Goal: Task Accomplishment & Management: Use online tool/utility

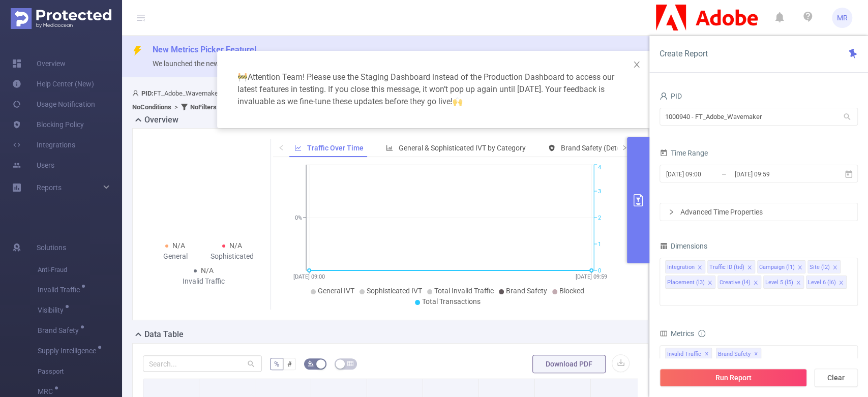
click at [728, 122] on input "1000940 - FT_Adobe_Wavemaker" at bounding box center [758, 117] width 198 height 18
drag, startPoint x: 0, startPoint y: 0, endPoint x: 728, endPoint y: 122, distance: 737.9
click at [728, 122] on input "1000940 - FT_Adobe_Wavemaker" at bounding box center [758, 117] width 198 height 18
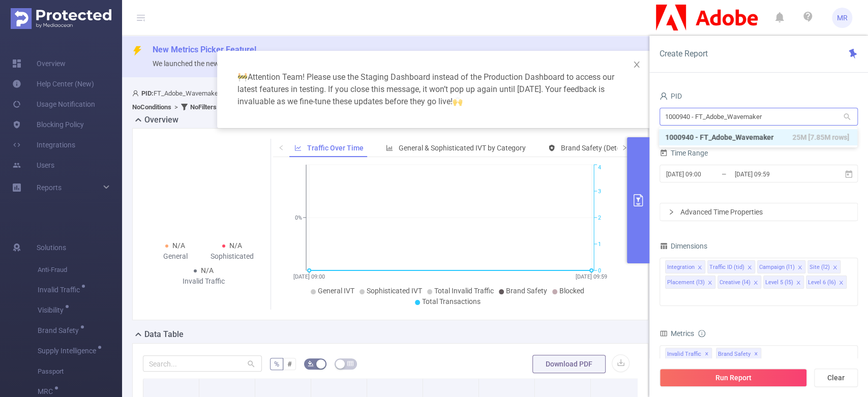
click at [728, 122] on input "1000940 - FT_Adobe_Wavemaker" at bounding box center [758, 117] width 198 height 18
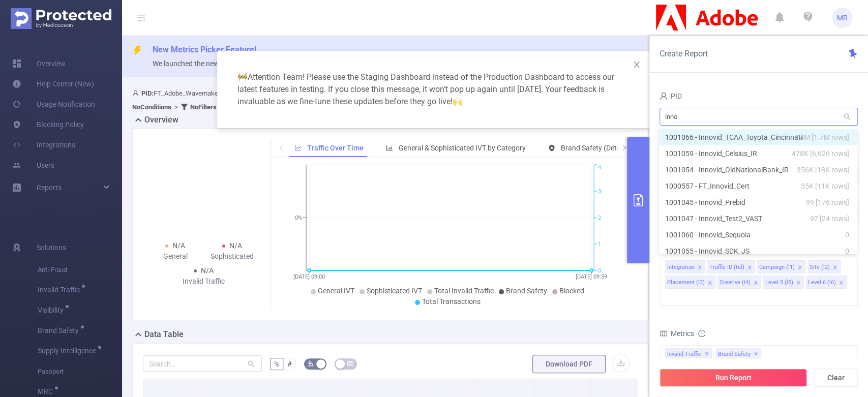
type input "innov"
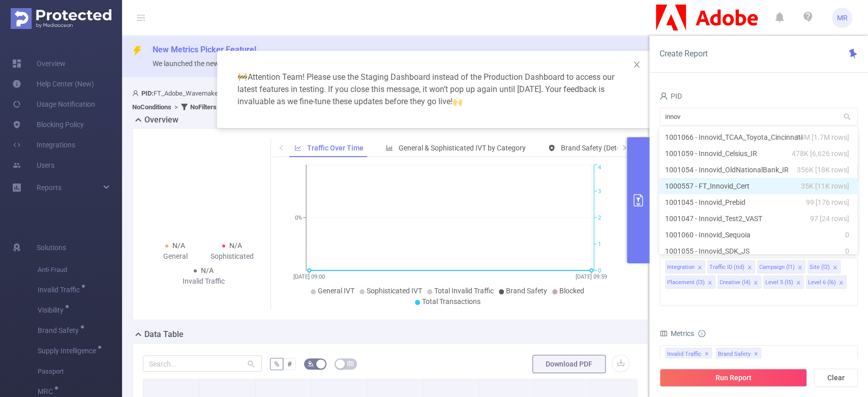
click at [729, 181] on li "1000557 - FT_Innovid_Cert 35K [11K rows]" at bounding box center [758, 186] width 198 height 16
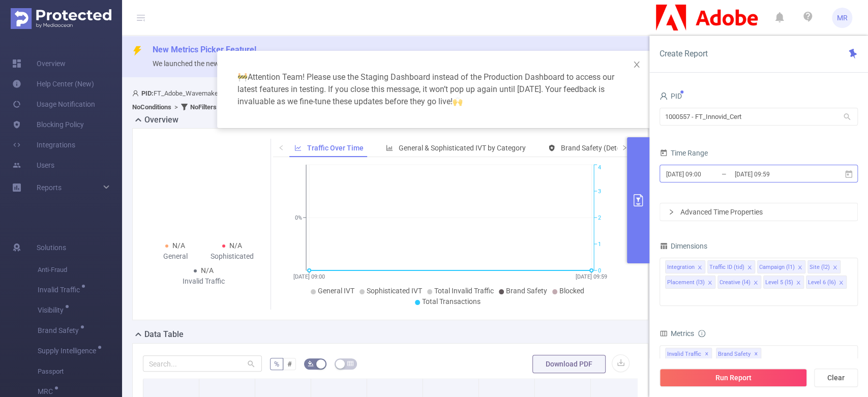
click at [754, 174] on input "[DATE] 09:59" at bounding box center [774, 174] width 82 height 14
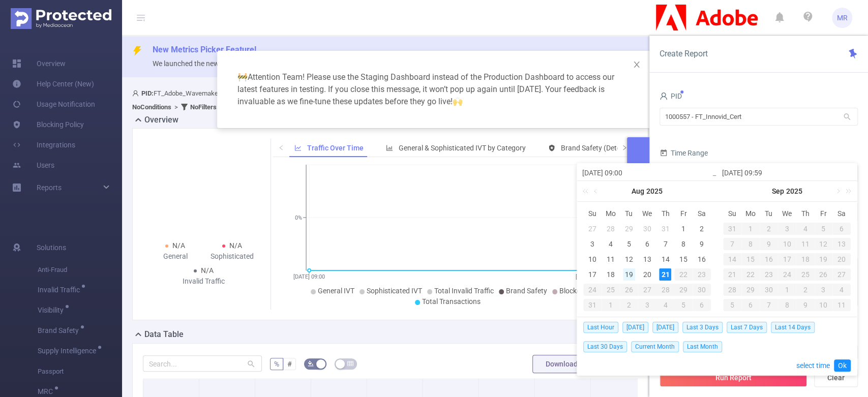
click at [628, 272] on div "19" at bounding box center [629, 274] width 12 height 12
type input "[DATE] 09:00"
type input "[DATE] 09:59"
type input "[DATE] 09:00"
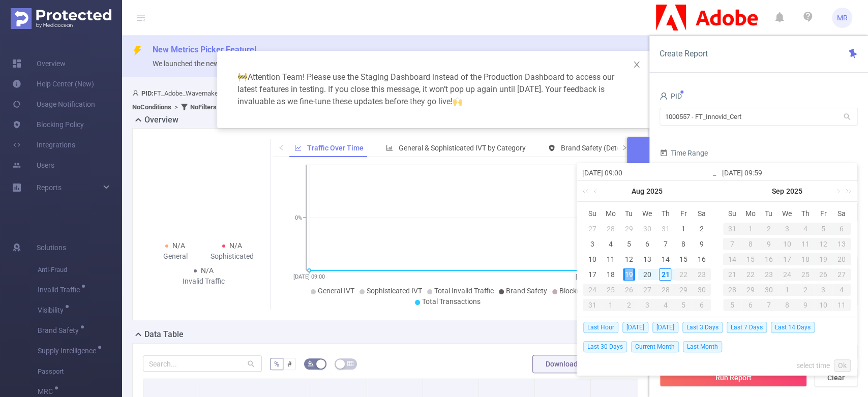
type input "[DATE] 09:59"
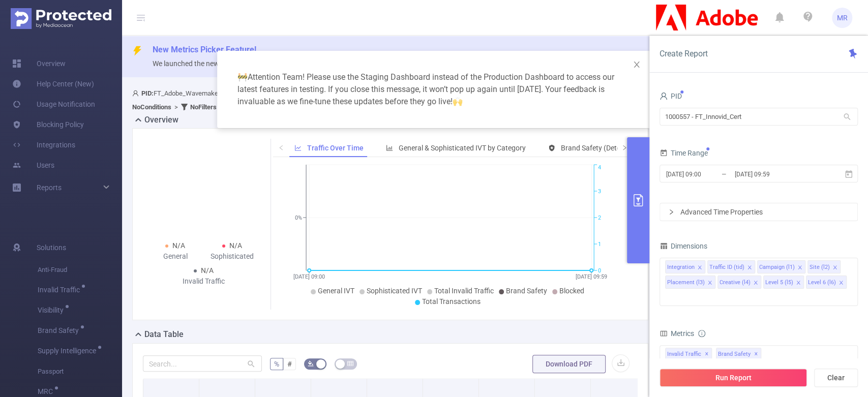
click at [759, 143] on form "PID 1000557 - FT_Innovid_Cert 1000557 - FT_Innovid_Cert Time Range [DATE] 09:00…" at bounding box center [758, 155] width 198 height 132
click at [848, 266] on icon "icon: close-circle" at bounding box center [849, 266] width 6 height 6
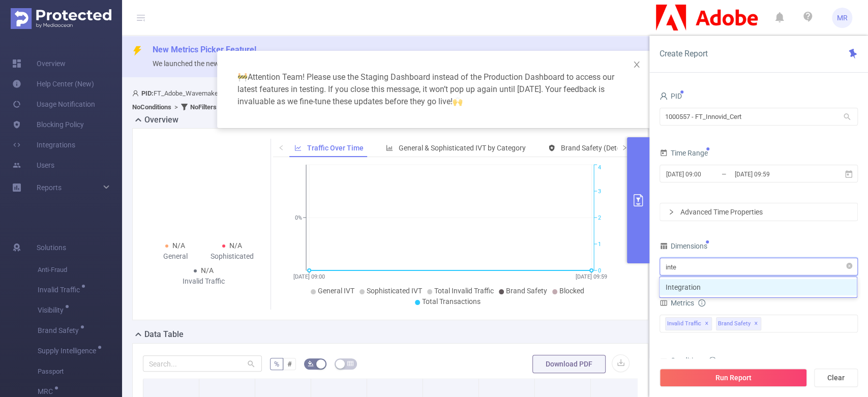
type input "integ"
click at [715, 285] on li "Integration" at bounding box center [757, 287] width 197 height 16
type input "host"
click at [715, 285] on li "Host" at bounding box center [757, 287] width 197 height 16
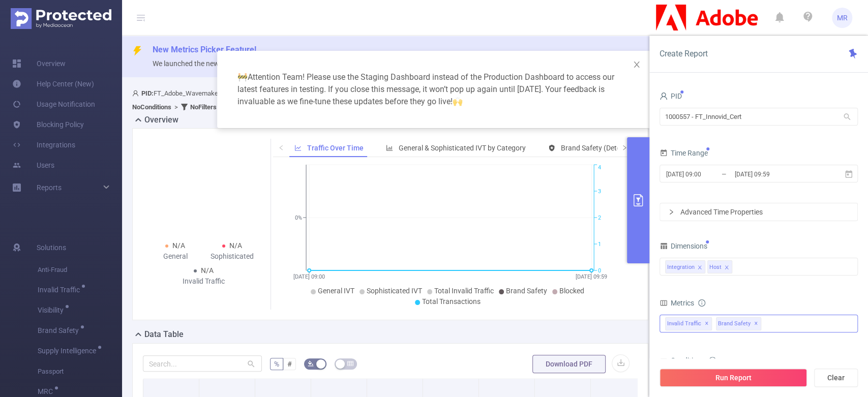
click at [708, 321] on span "✕" at bounding box center [706, 324] width 4 height 12
click at [737, 383] on button "Run Report" at bounding box center [732, 377] width 147 height 18
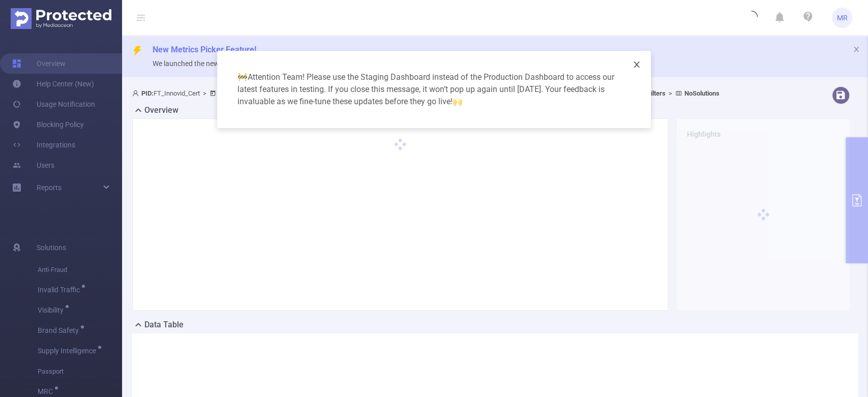
click at [635, 69] on span "Close" at bounding box center [636, 65] width 28 height 28
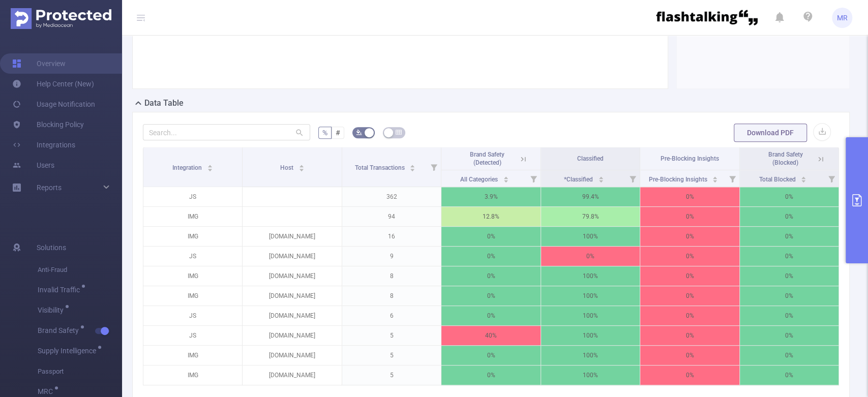
scroll to position [243, 0]
